Goal: Entertainment & Leisure: Browse casually

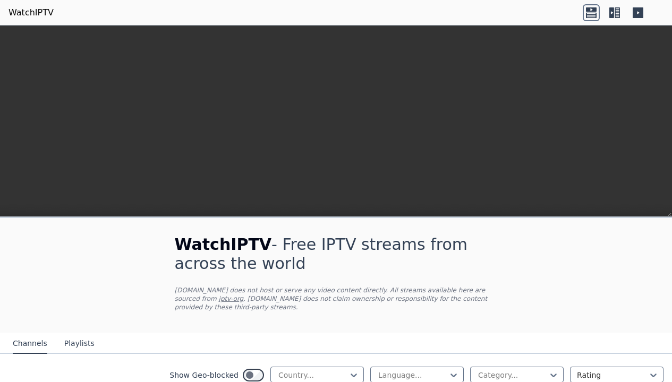
scroll to position [4673, 0]
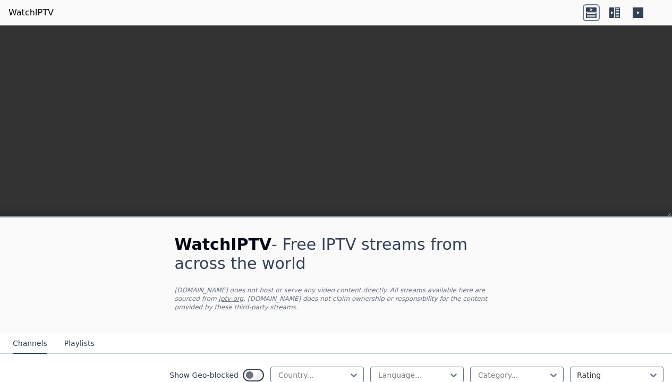
scroll to position [765, 0]
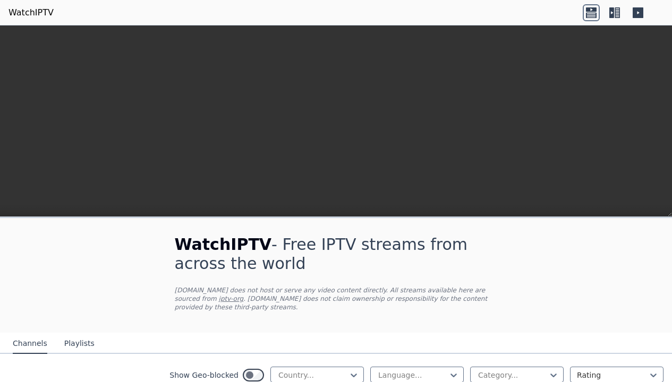
scroll to position [861, 0]
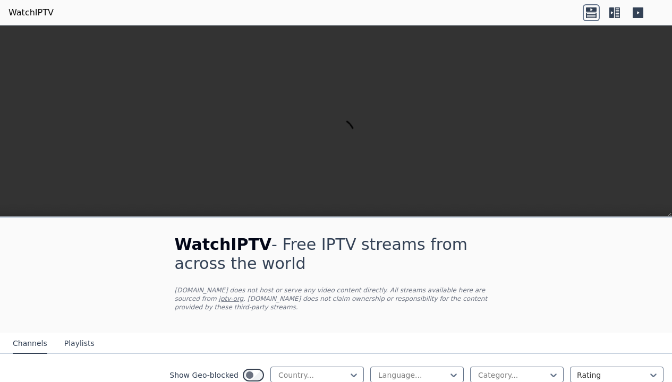
scroll to position [287, 0]
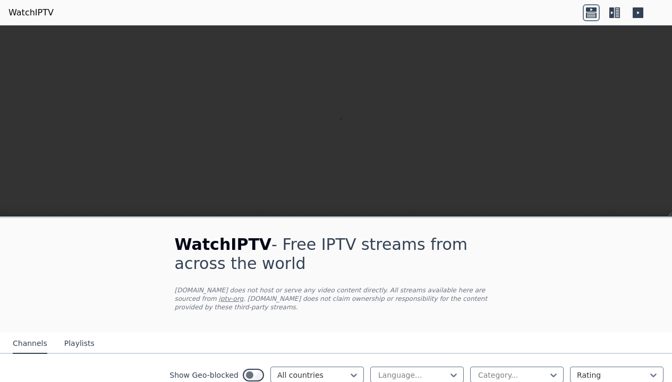
scroll to position [3251, 0]
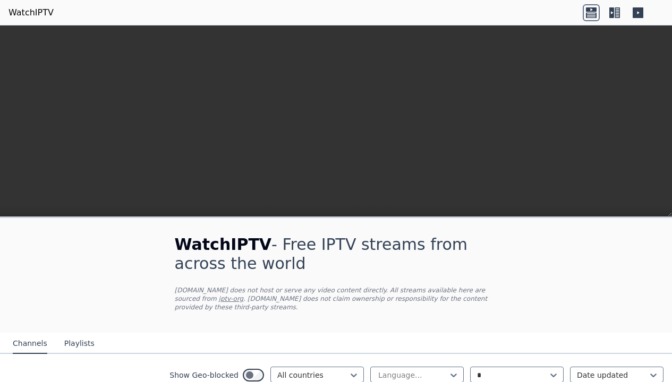
type input "*"
click at [548, 370] on icon at bounding box center [553, 375] width 11 height 11
type input "**"
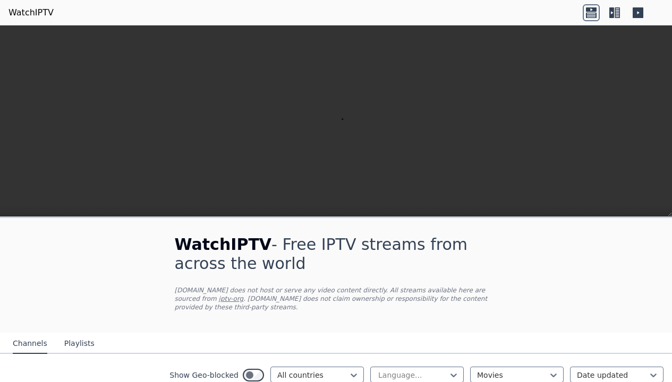
scroll to position [956, 0]
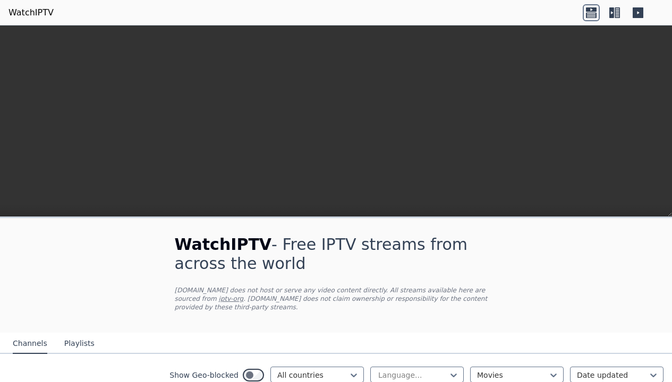
scroll to position [1147, 0]
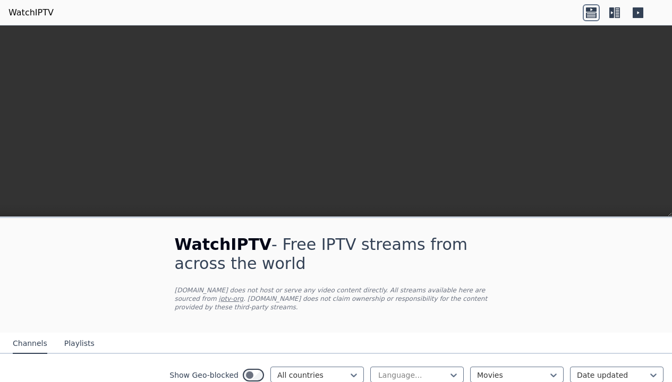
scroll to position [2509, 0]
